Goal: Task Accomplishment & Management: Manage account settings

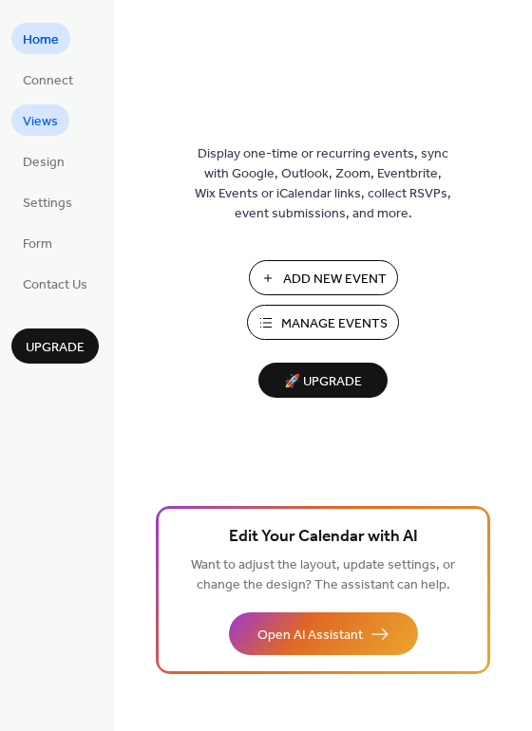
click at [51, 117] on span "Views" at bounding box center [40, 122] width 35 height 20
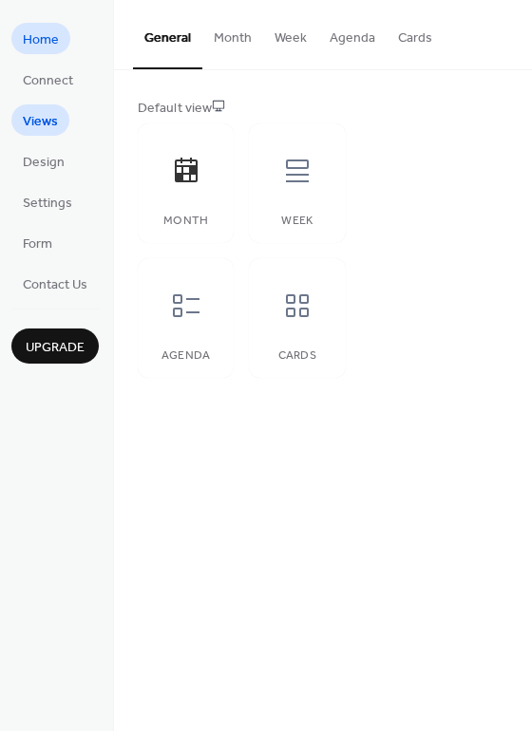
click at [42, 39] on span "Home" at bounding box center [41, 40] width 36 height 20
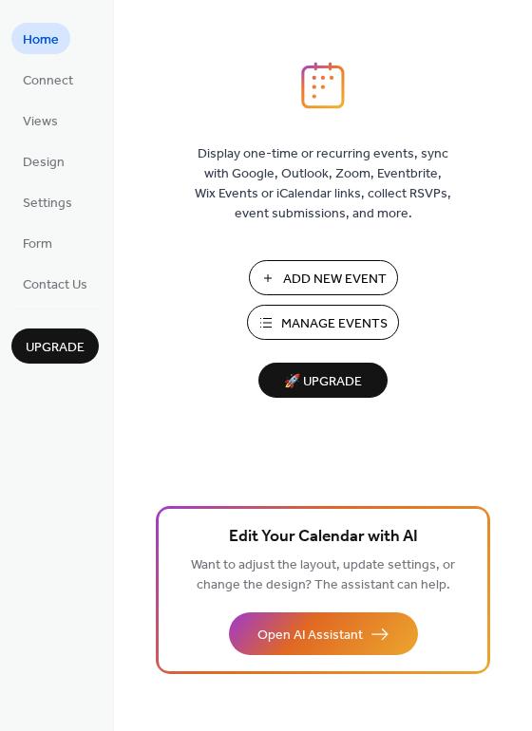
click at [366, 321] on span "Manage Events" at bounding box center [334, 324] width 106 height 20
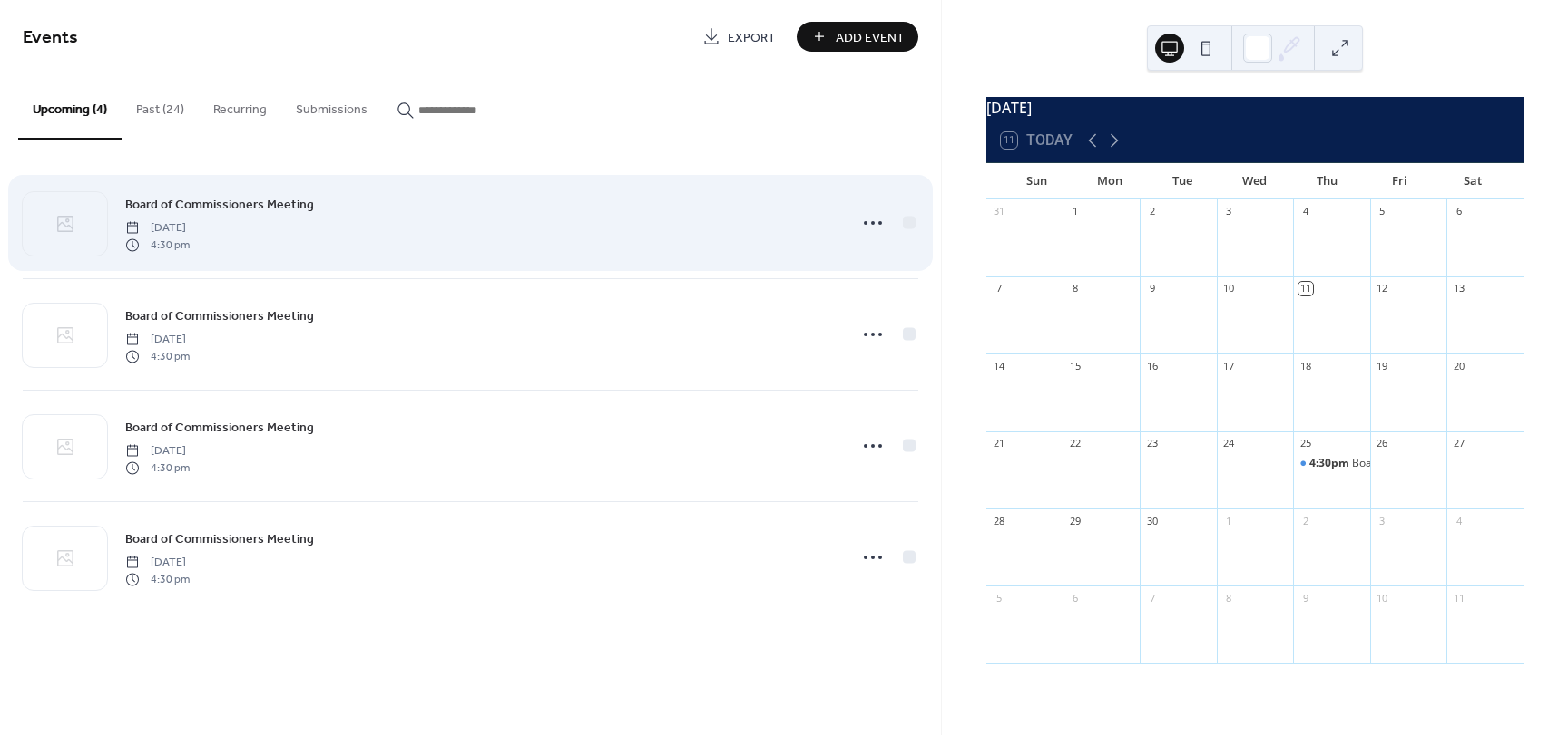
click at [307, 225] on div "Board of Commissioners Meeting [DATE] 4:30 pm" at bounding box center [480, 222] width 710 height 58
click at [860, 224] on icon at bounding box center [873, 222] width 29 height 29
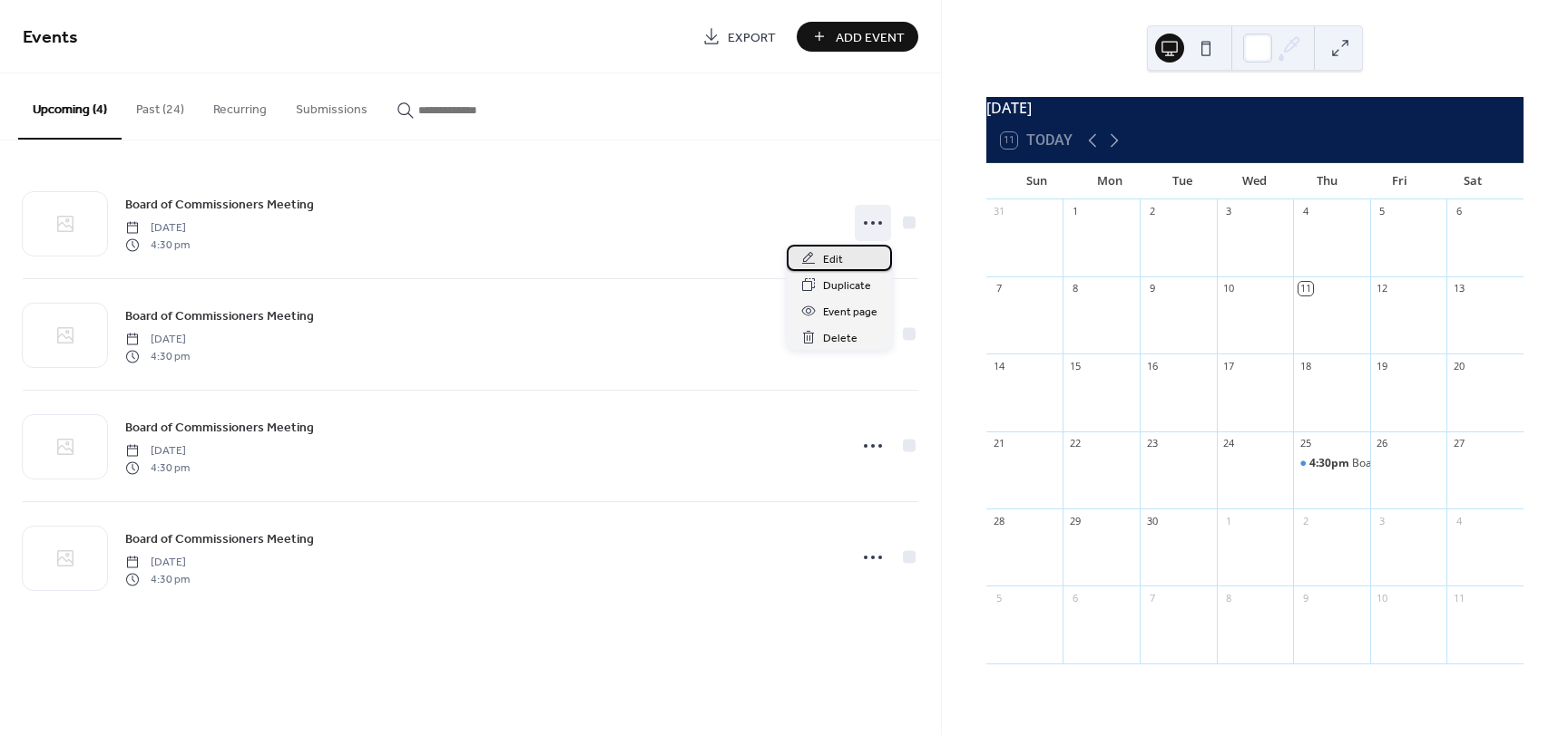
click at [839, 263] on span "Edit" at bounding box center [833, 260] width 20 height 19
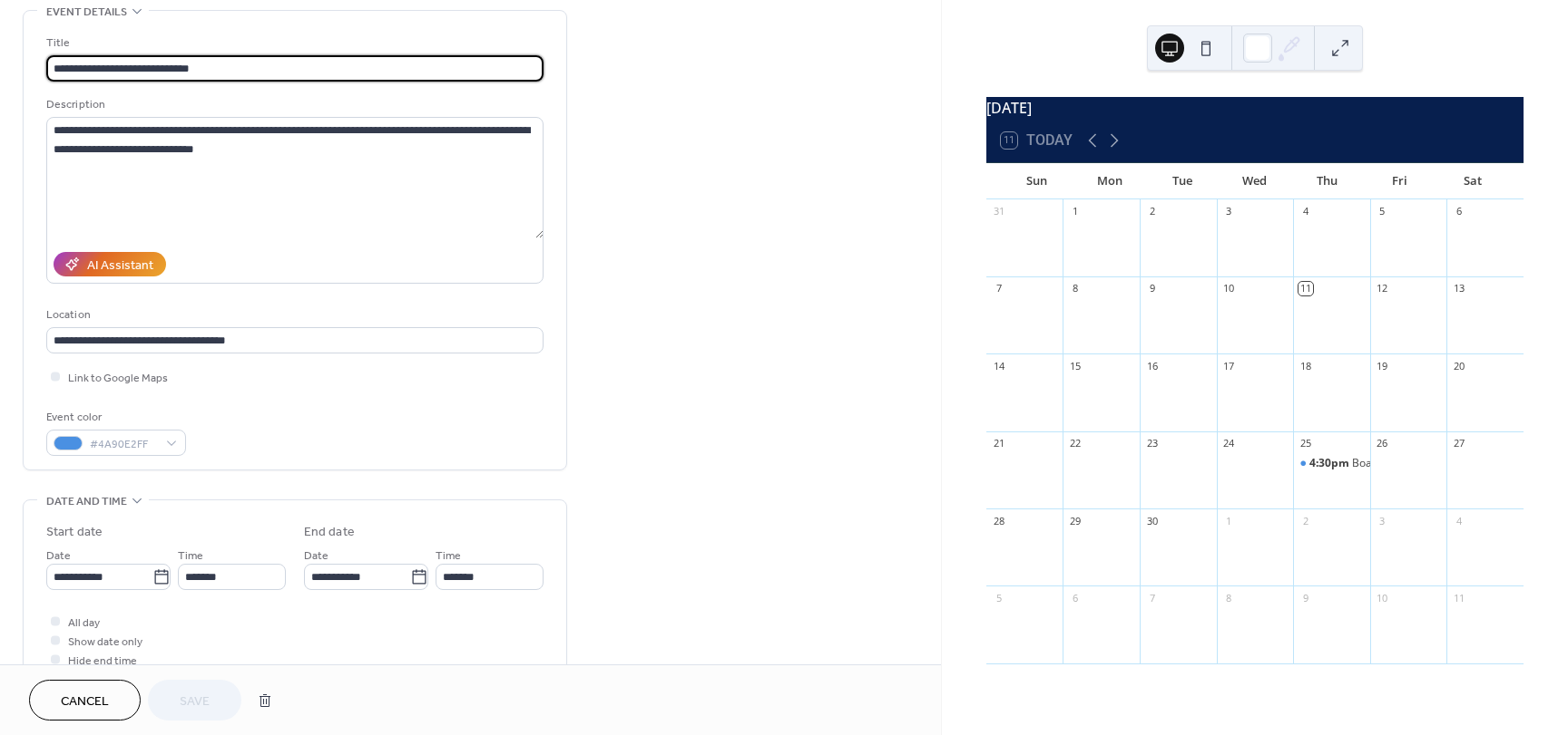
scroll to position [181, 0]
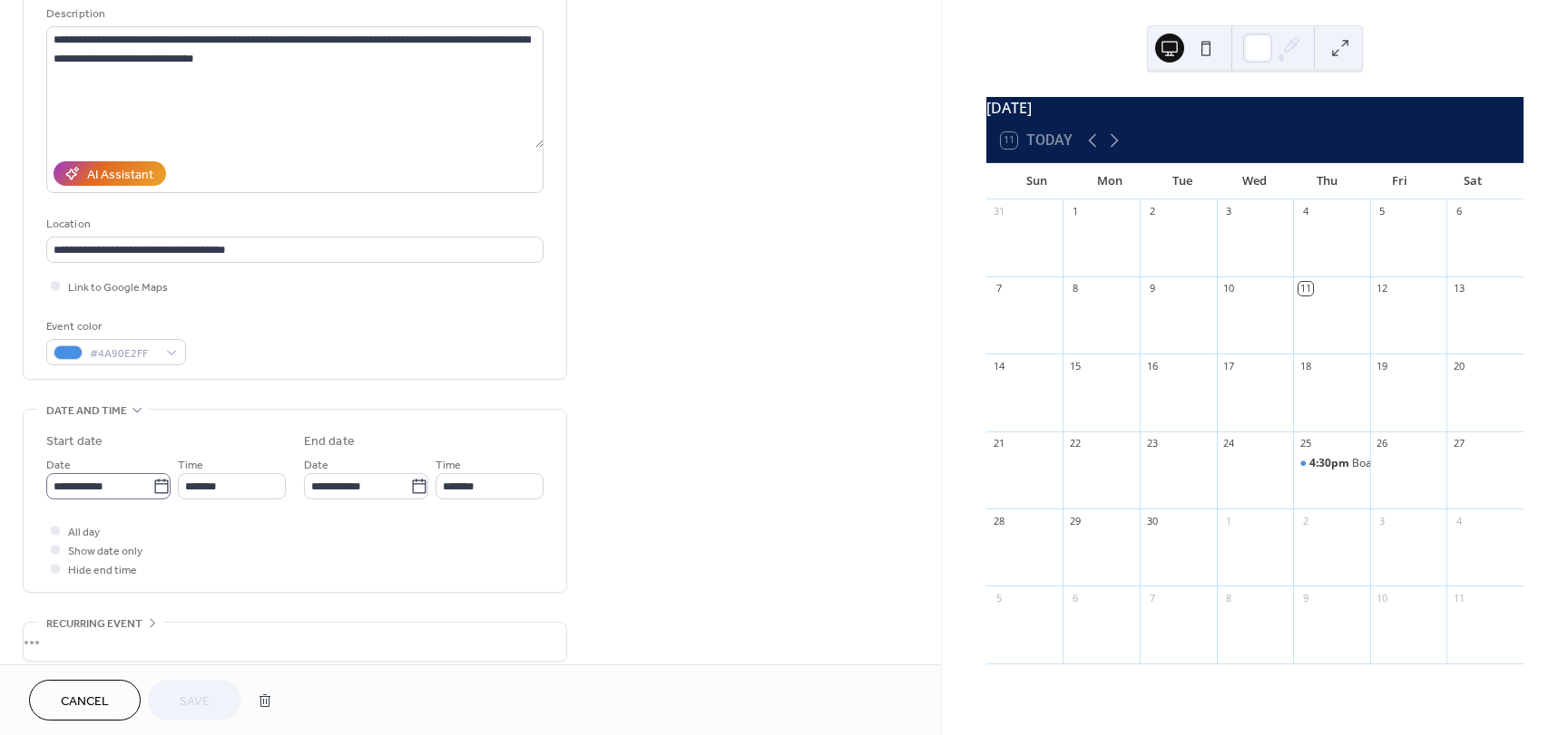
click at [159, 483] on body "**********" at bounding box center [784, 368] width 1568 height 735
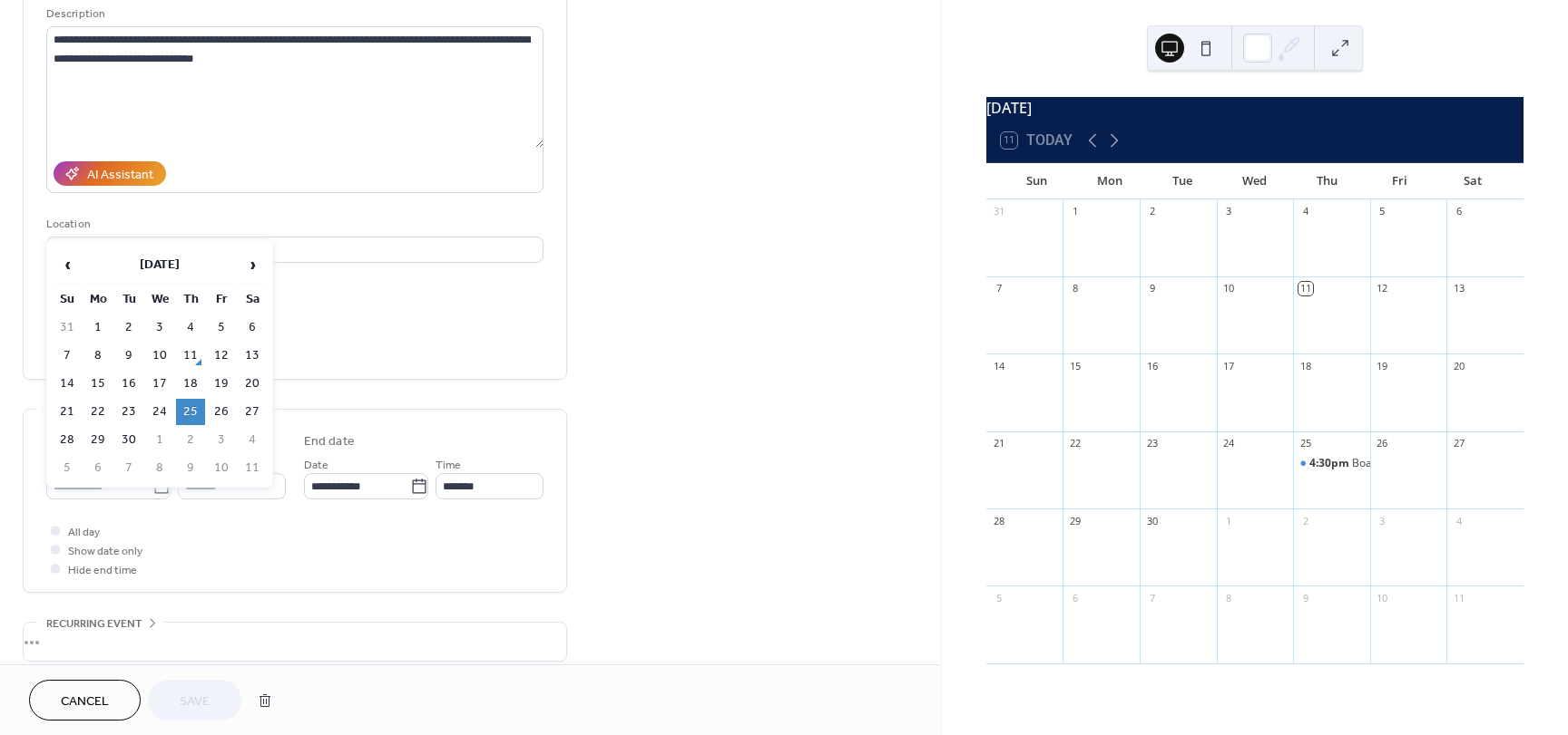
drag, startPoint x: 187, startPoint y: 383, endPoint x: 198, endPoint y: 379, distance: 11.7
click at [187, 382] on td "18" at bounding box center [190, 385] width 29 height 27
type input "**********"
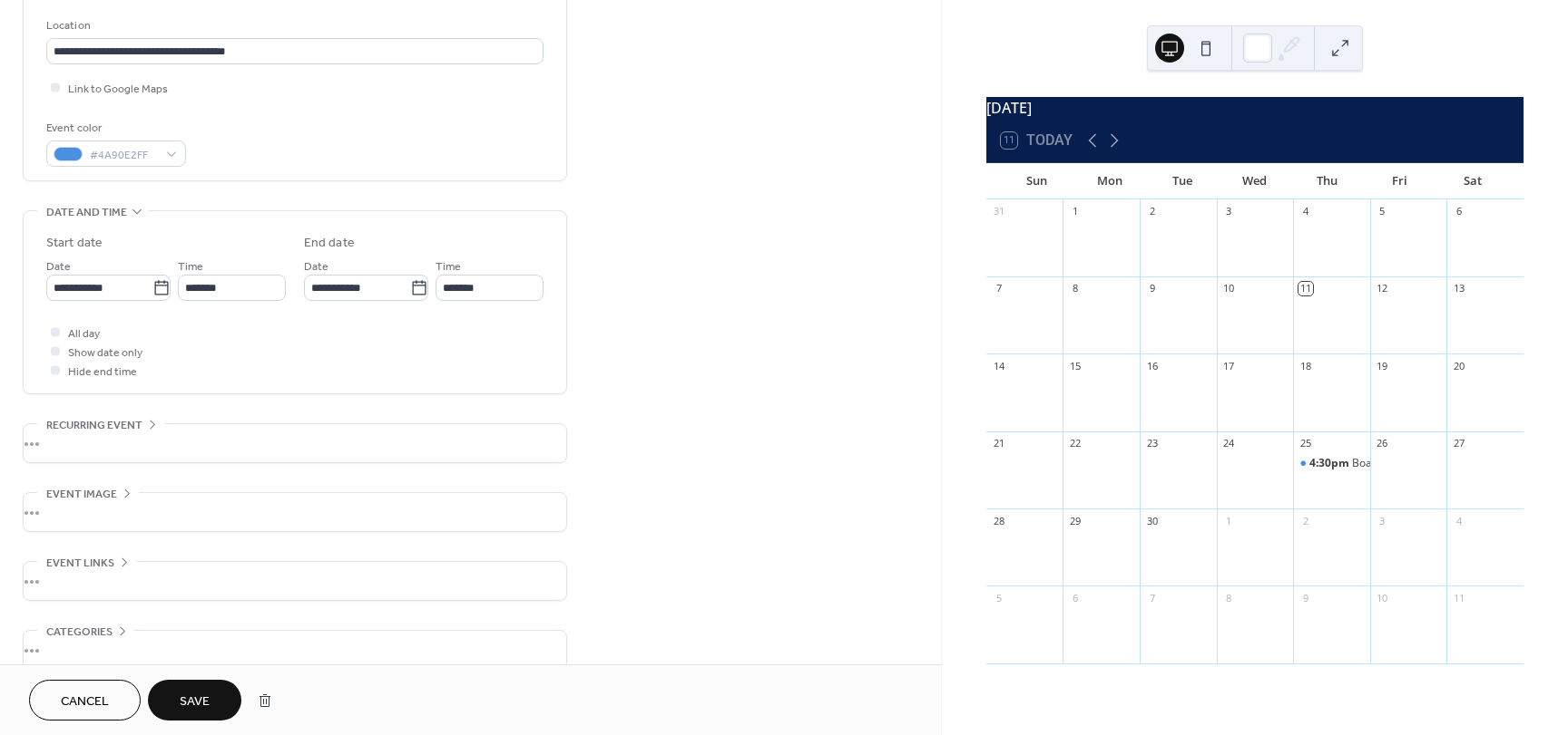
scroll to position [472, 0]
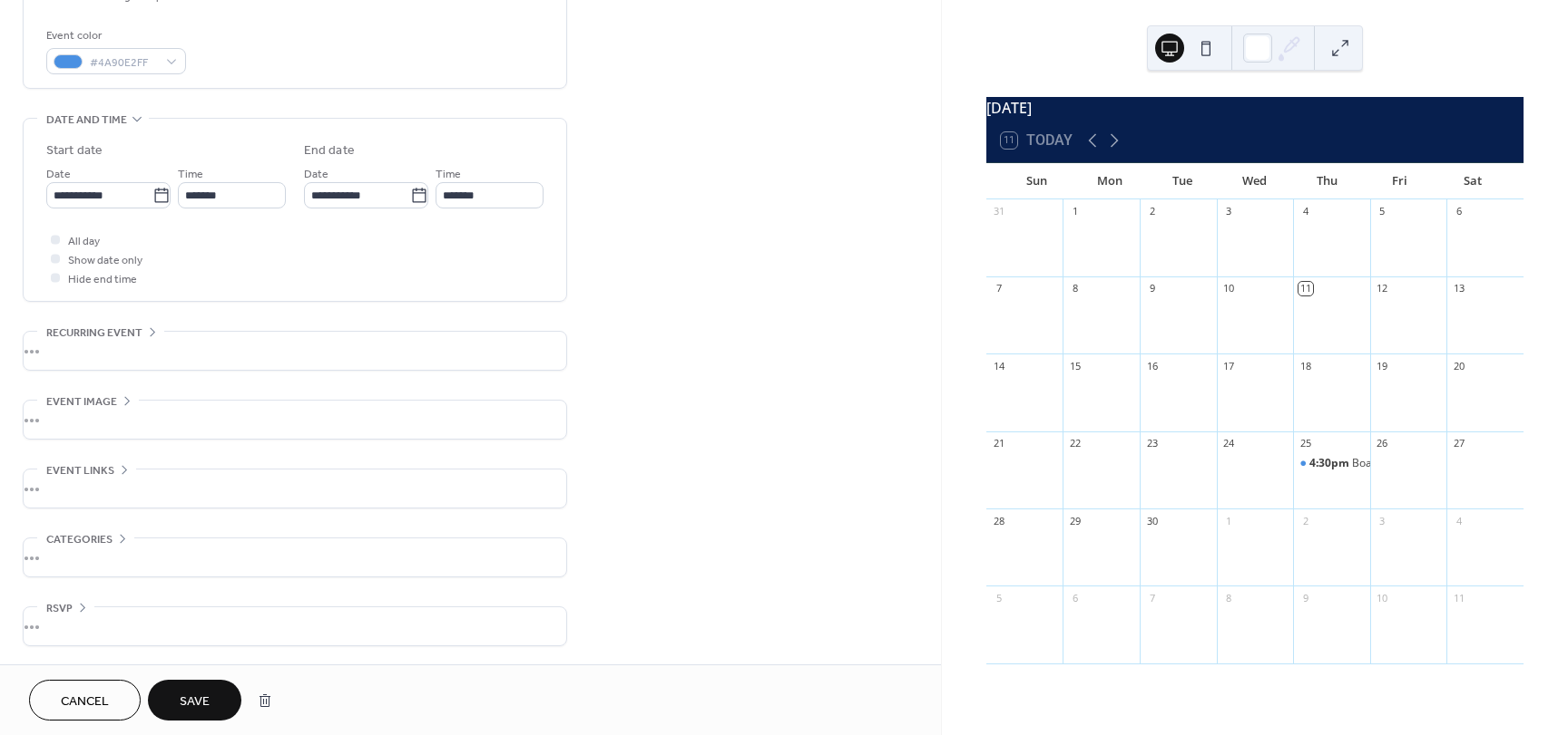
click at [186, 702] on span "Save" at bounding box center [194, 703] width 30 height 19
